Goal: Task Accomplishment & Management: Manage account settings

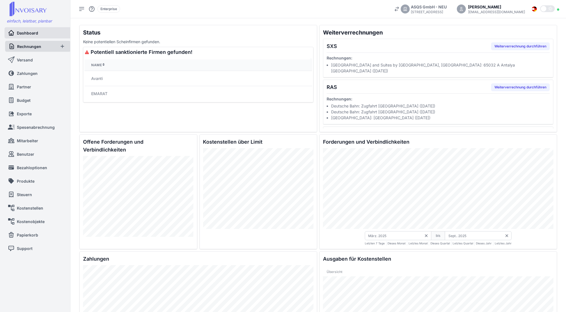
click at [34, 45] on span "Rechnungen" at bounding box center [29, 47] width 24 height 6
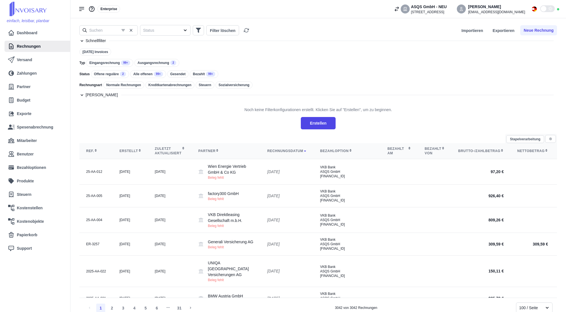
click at [116, 66] on div "Eingangsrechnung 99+" at bounding box center [109, 63] width 47 height 8
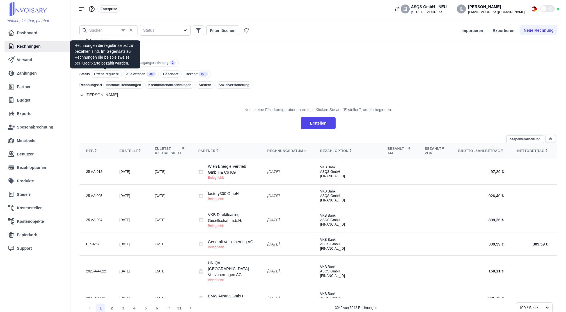
click at [107, 74] on div "Offene reguläre" at bounding box center [106, 73] width 31 height 7
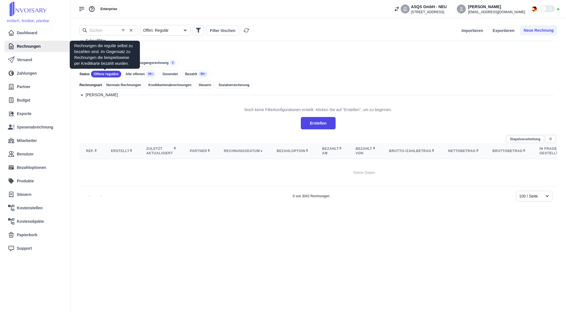
click at [110, 73] on div "Offene reguläre" at bounding box center [106, 74] width 31 height 7
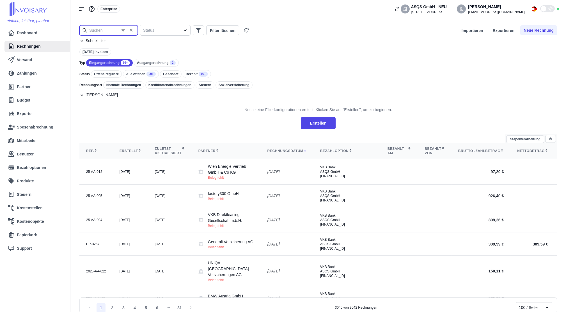
click at [100, 26] on input "text" at bounding box center [108, 30] width 58 height 10
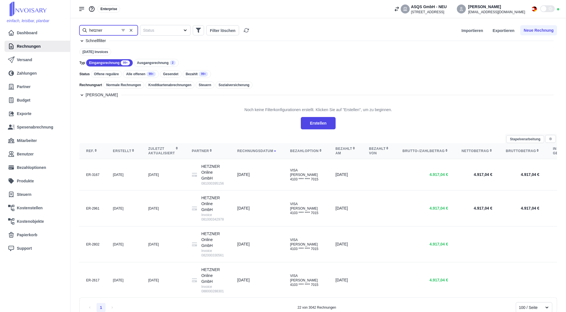
type input "hetzner"
